Goal: Navigation & Orientation: Find specific page/section

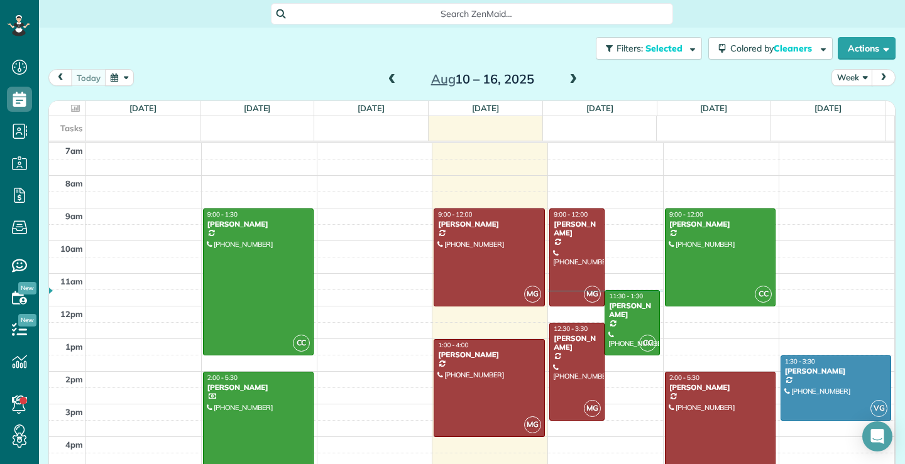
scroll to position [6, 6]
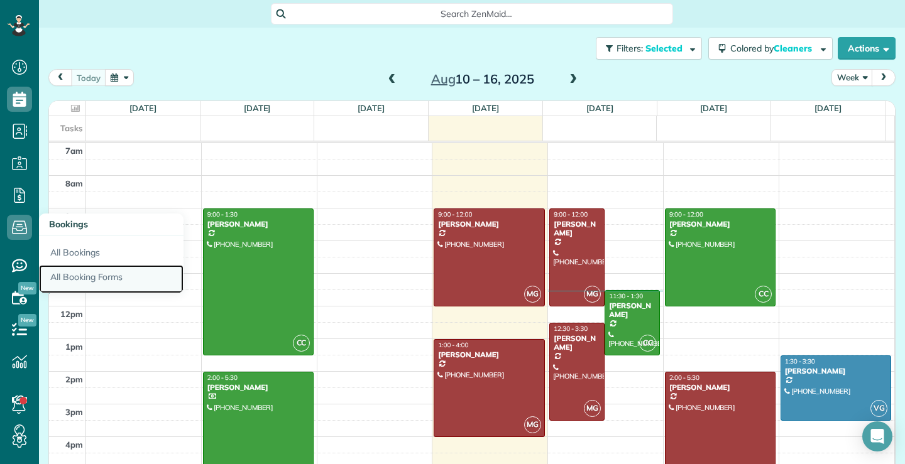
click at [90, 278] on link "All Booking Forms" at bounding box center [111, 279] width 145 height 29
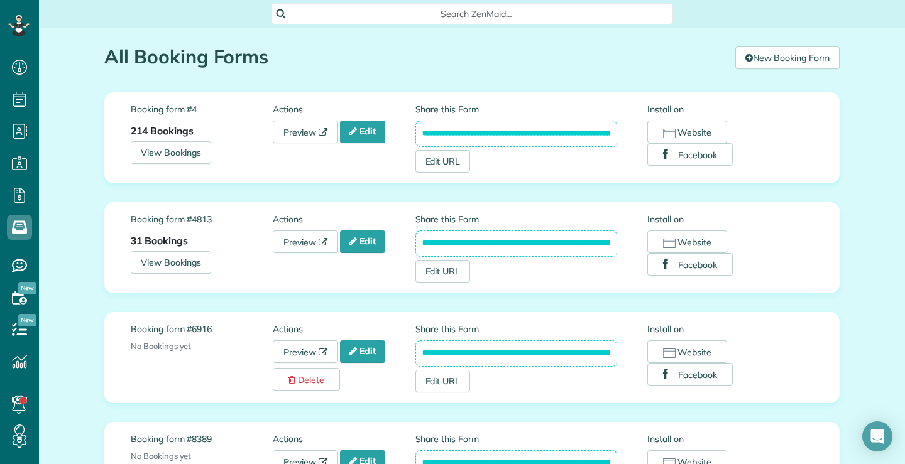
scroll to position [0, 139]
drag, startPoint x: 418, startPoint y: 243, endPoint x: 635, endPoint y: 253, distance: 217.0
click at [635, 253] on div "**********" at bounding box center [531, 248] width 232 height 70
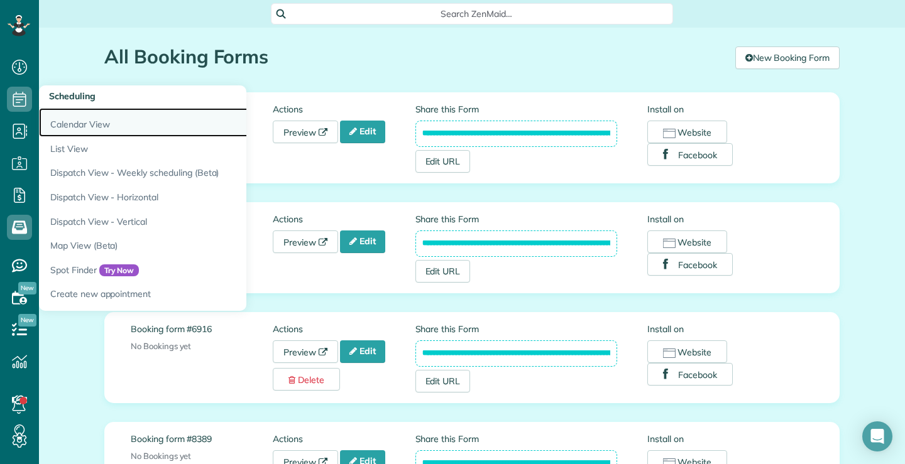
click at [93, 123] on link "Calendar View" at bounding box center [196, 122] width 314 height 29
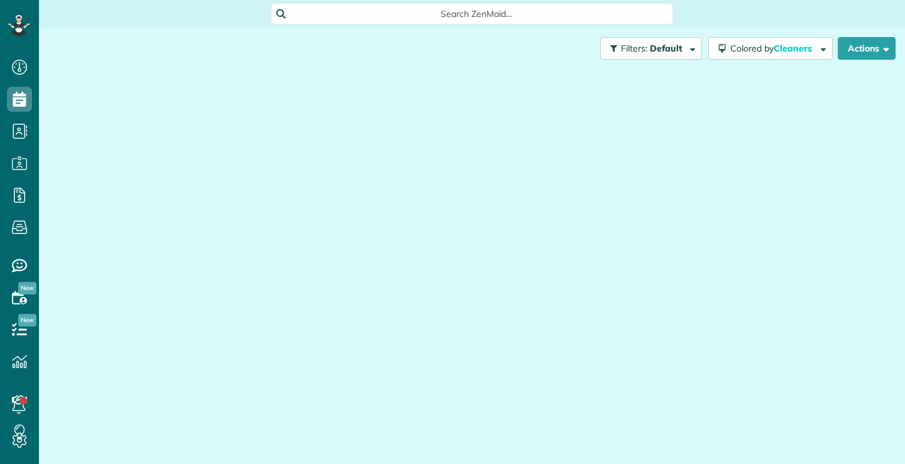
scroll to position [6, 6]
